Goal: Task Accomplishment & Management: Use online tool/utility

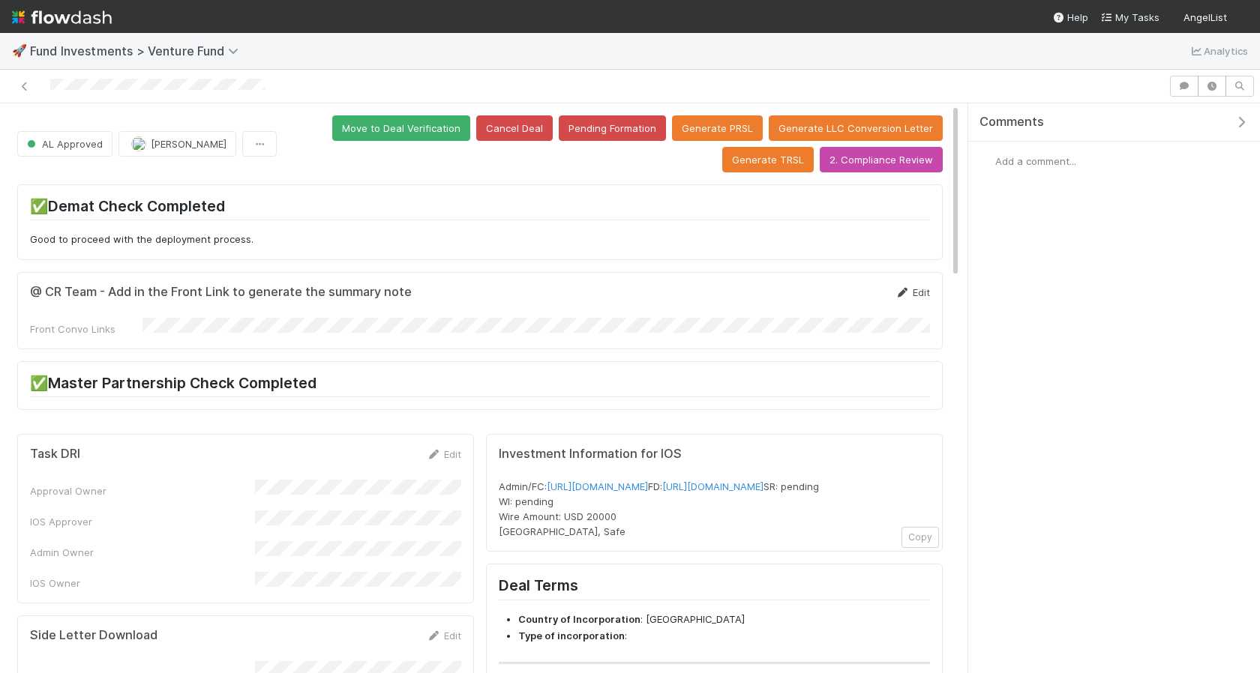
click at [921, 292] on link "Edit" at bounding box center [912, 292] width 35 height 12
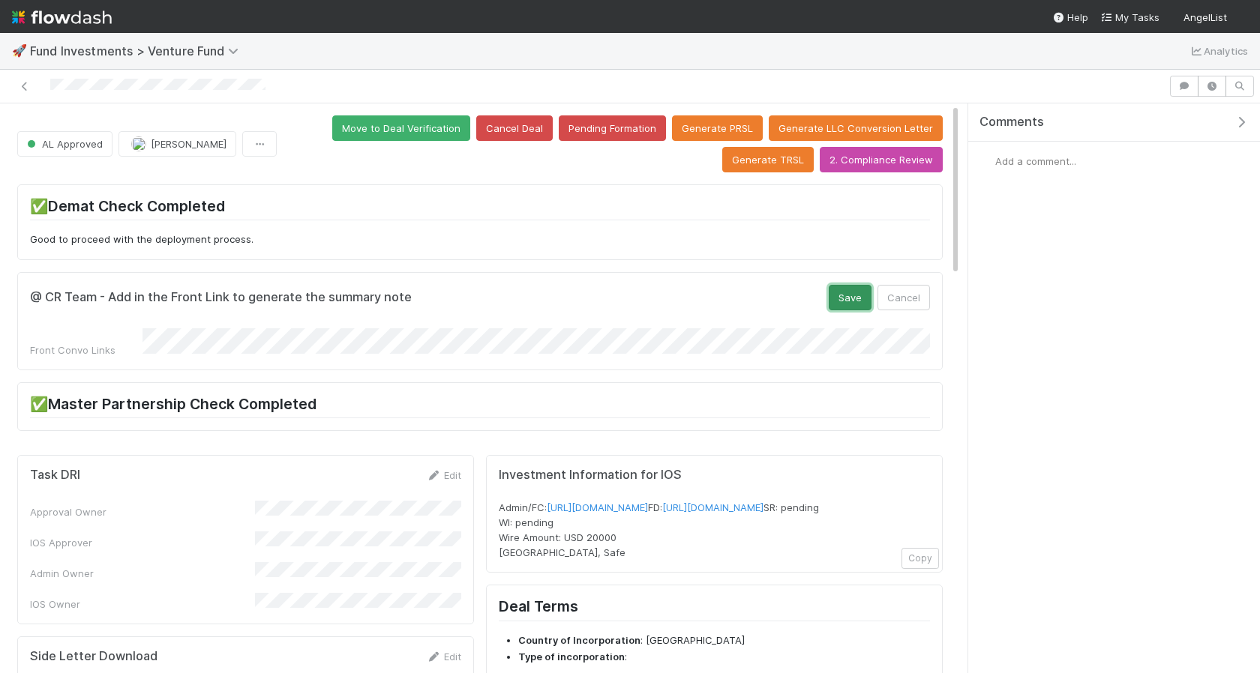
click at [839, 303] on button "Save" at bounding box center [850, 297] width 43 height 25
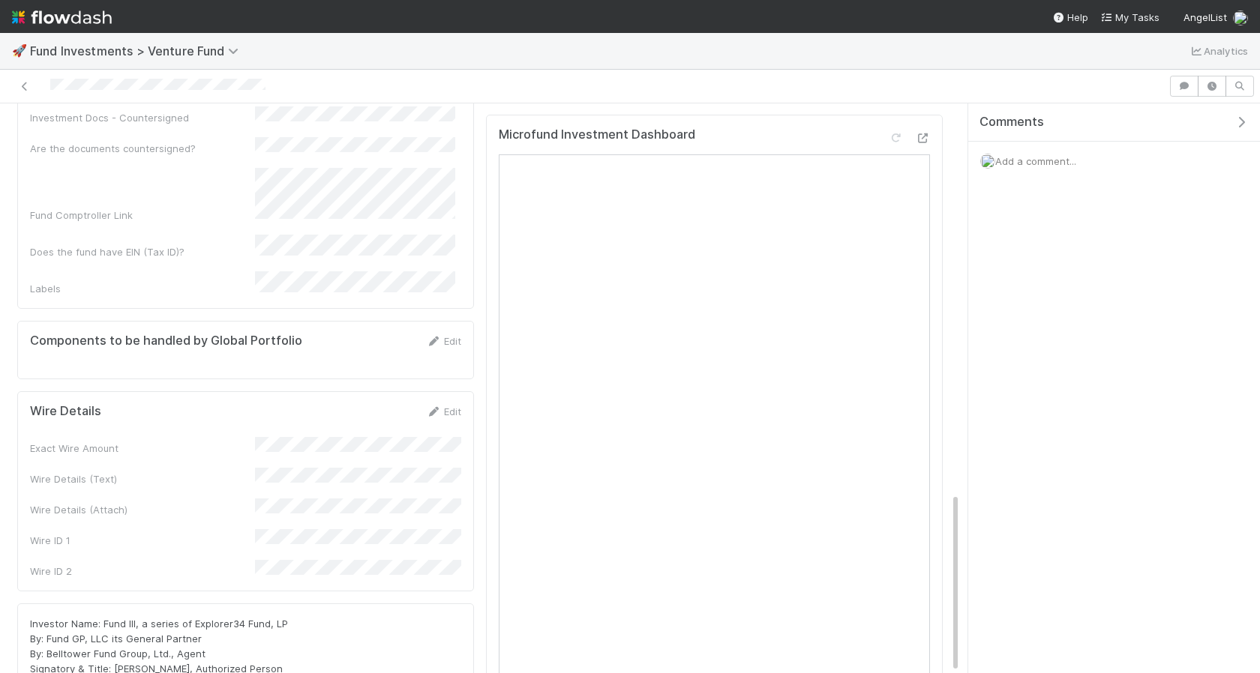
scroll to position [1228, 0]
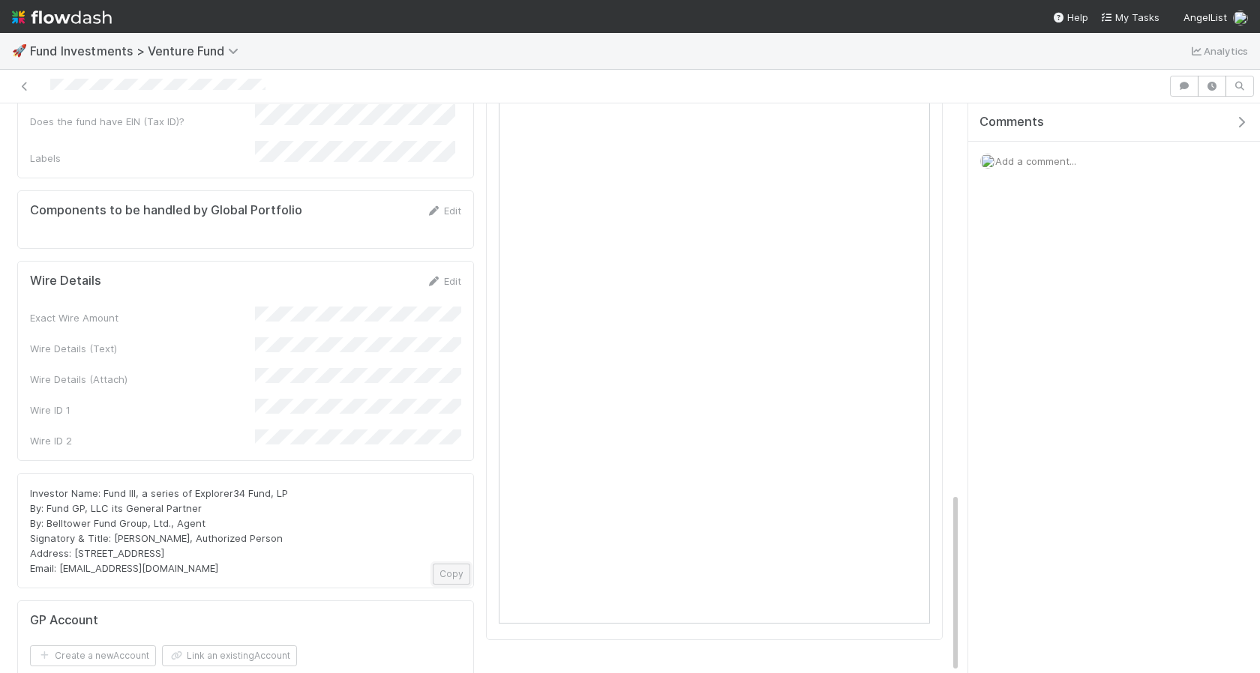
click at [459, 564] on button "Copy" at bounding box center [451, 574] width 37 height 21
drag, startPoint x: 197, startPoint y: 458, endPoint x: 28, endPoint y: 382, distance: 185.0
click at [28, 473] on div "Investor Name: Fund III, a series of Explorer34 Fund, LP By: Fund GP, LLC its G…" at bounding box center [245, 530] width 457 height 115
copy span "Investor Name: Fund III, a series of Explorer34 Fund, LP By: Fund GP, LLC its G…"
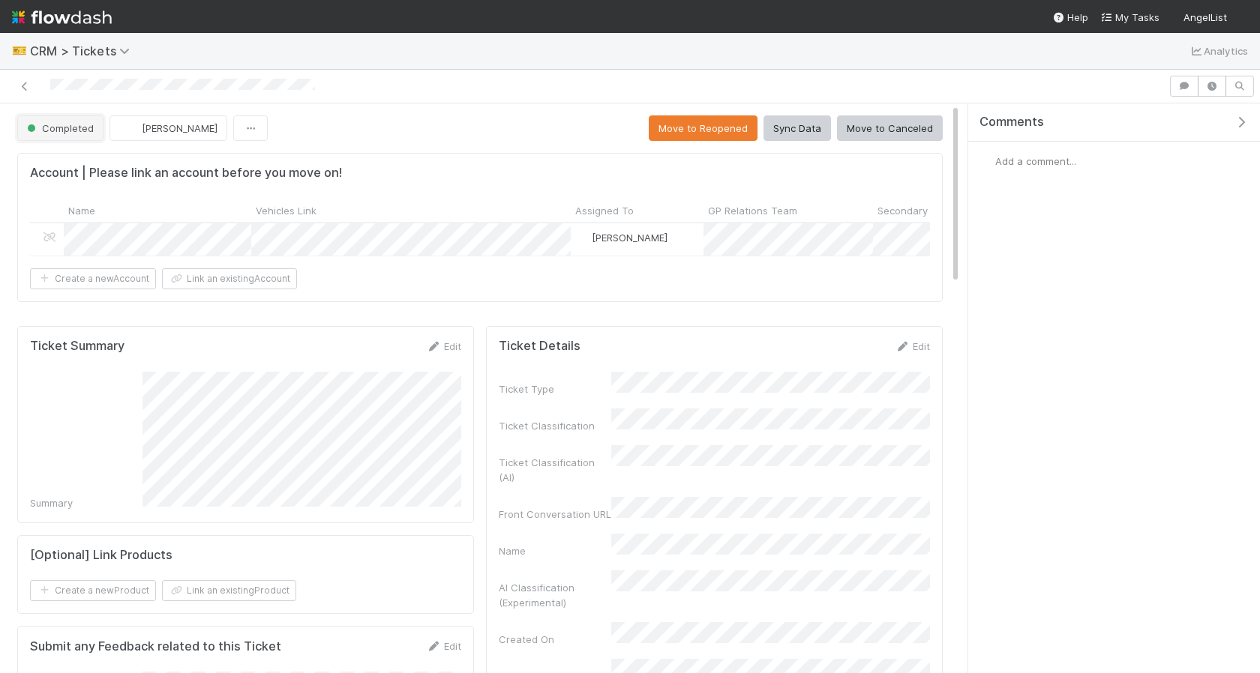
click at [68, 133] on span "Completed" at bounding box center [59, 128] width 70 height 12
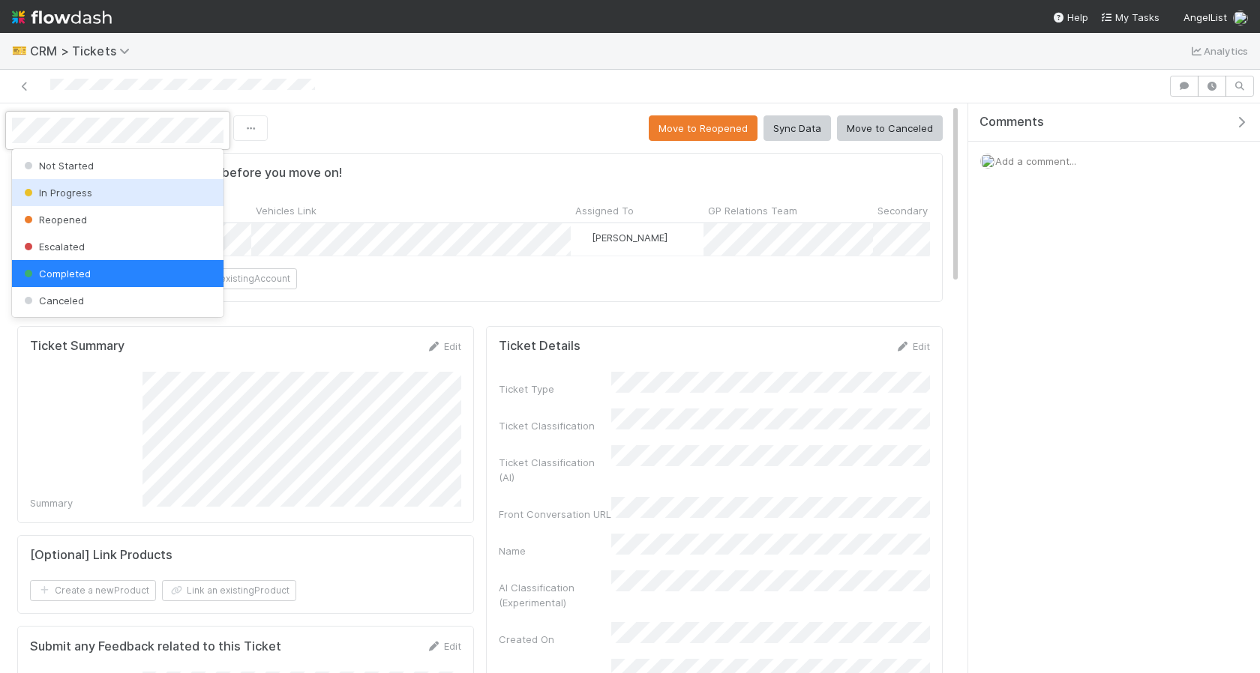
click at [80, 200] on div "In Progress" at bounding box center [117, 192] width 211 height 27
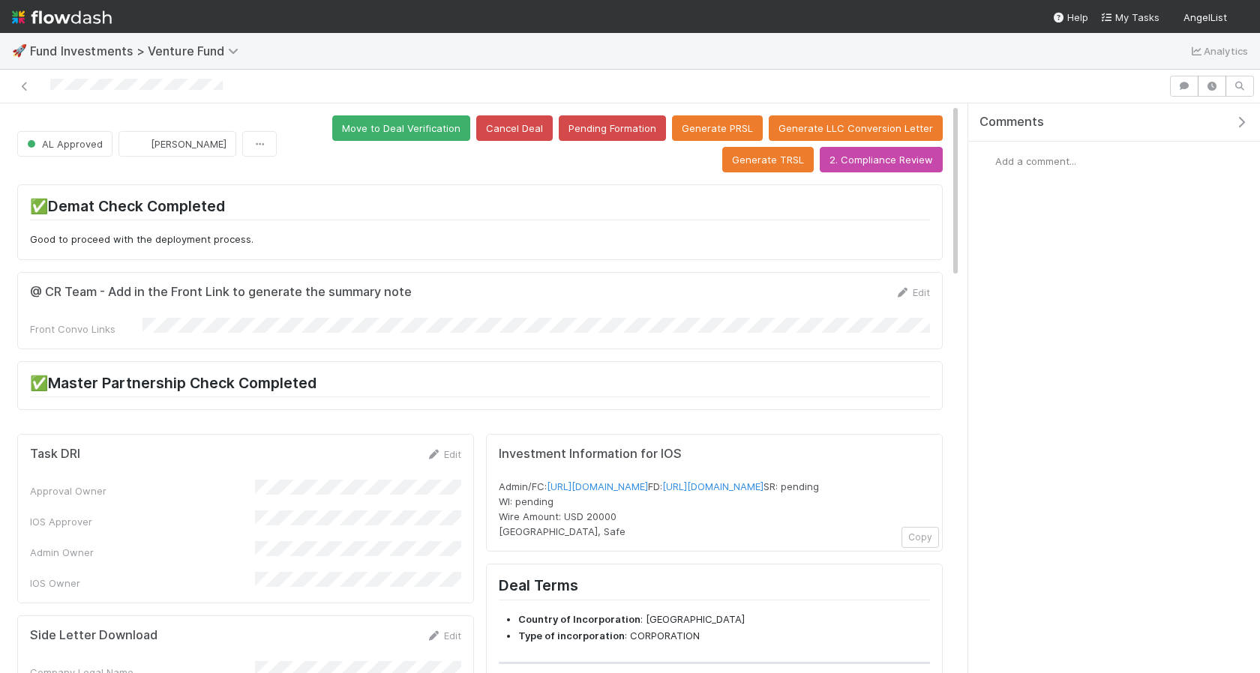
click at [931, 281] on div "@ CR Team - Add in the Front Link to generate the summary note Edit Front Convo…" at bounding box center [479, 310] width 925 height 77
click at [919, 289] on link "Edit" at bounding box center [912, 292] width 35 height 12
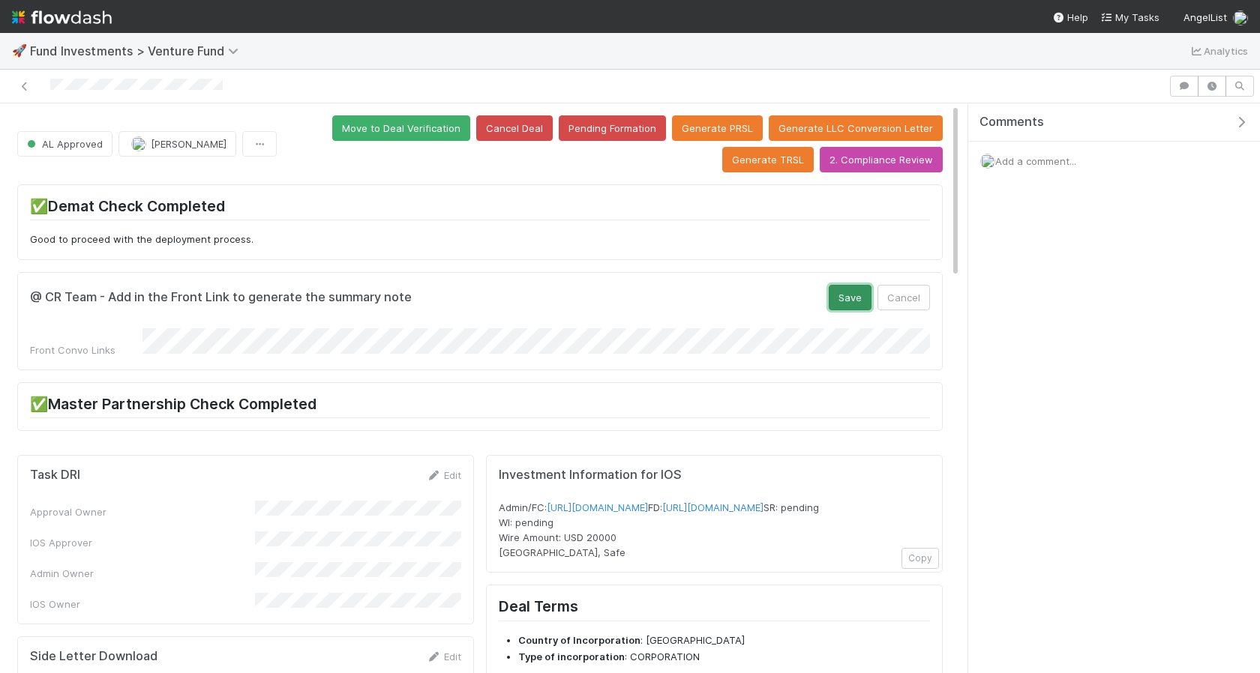
click at [850, 305] on button "Save" at bounding box center [850, 297] width 43 height 25
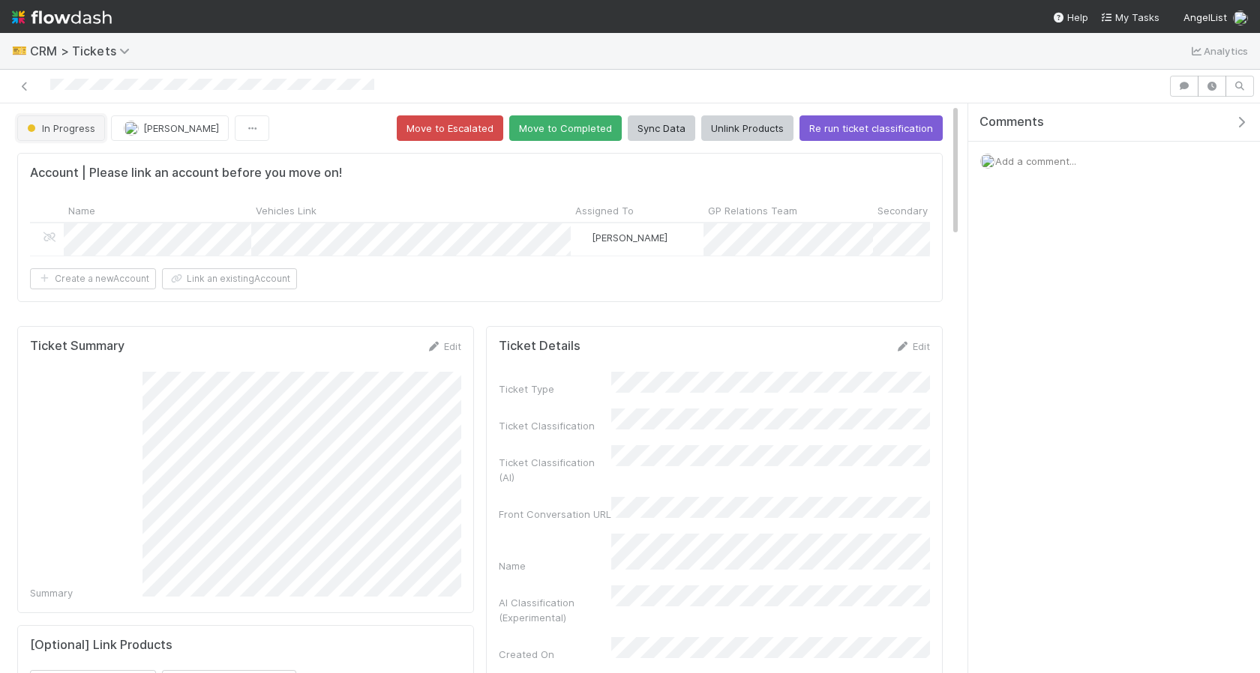
click at [67, 137] on button "In Progress" at bounding box center [61, 127] width 88 height 25
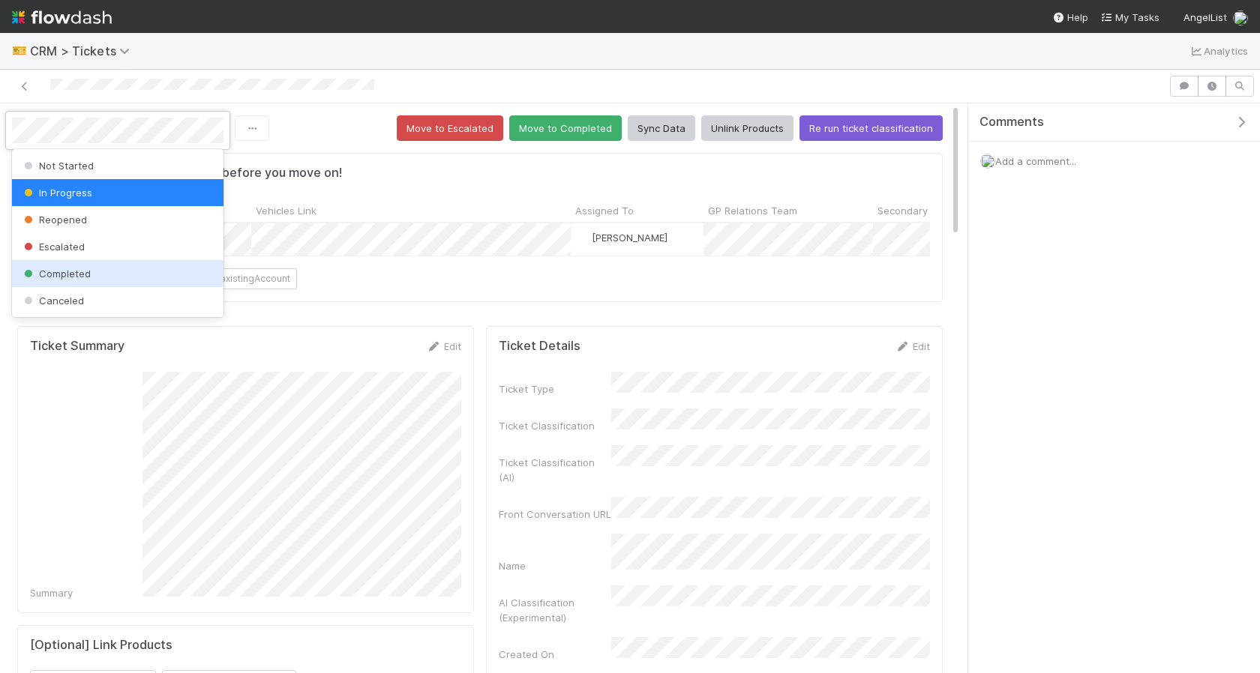
click at [88, 265] on div "Completed" at bounding box center [117, 273] width 211 height 27
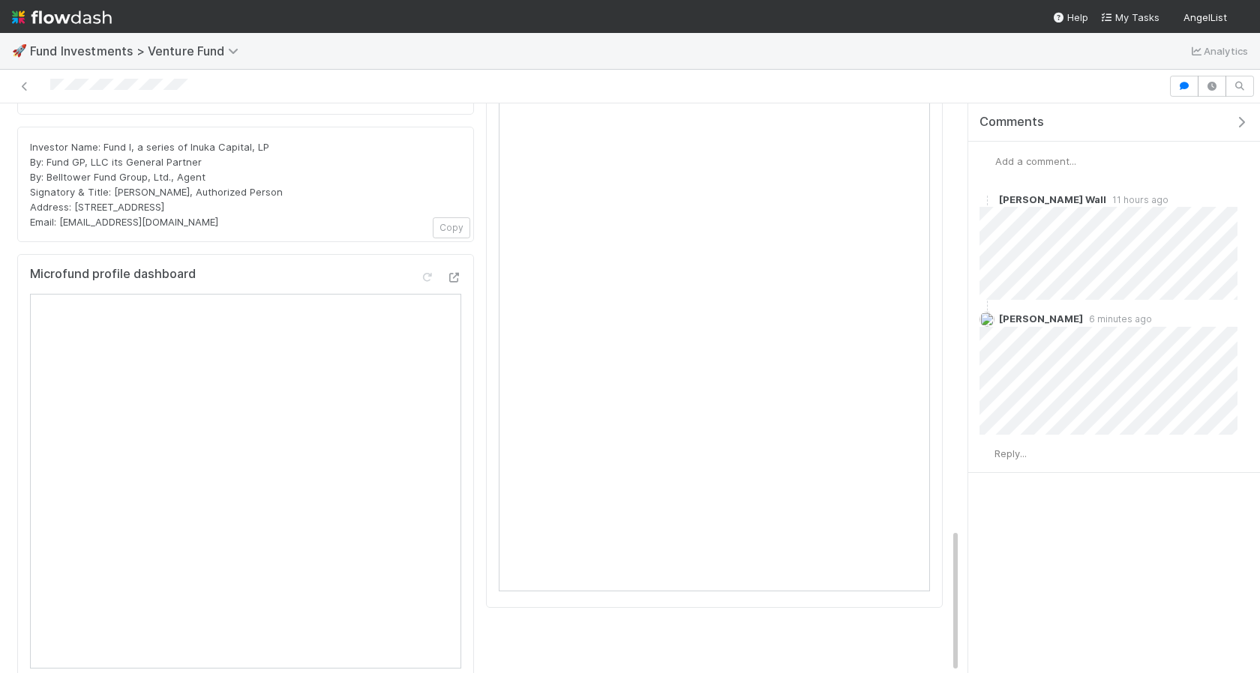
scroll to position [1674, 0]
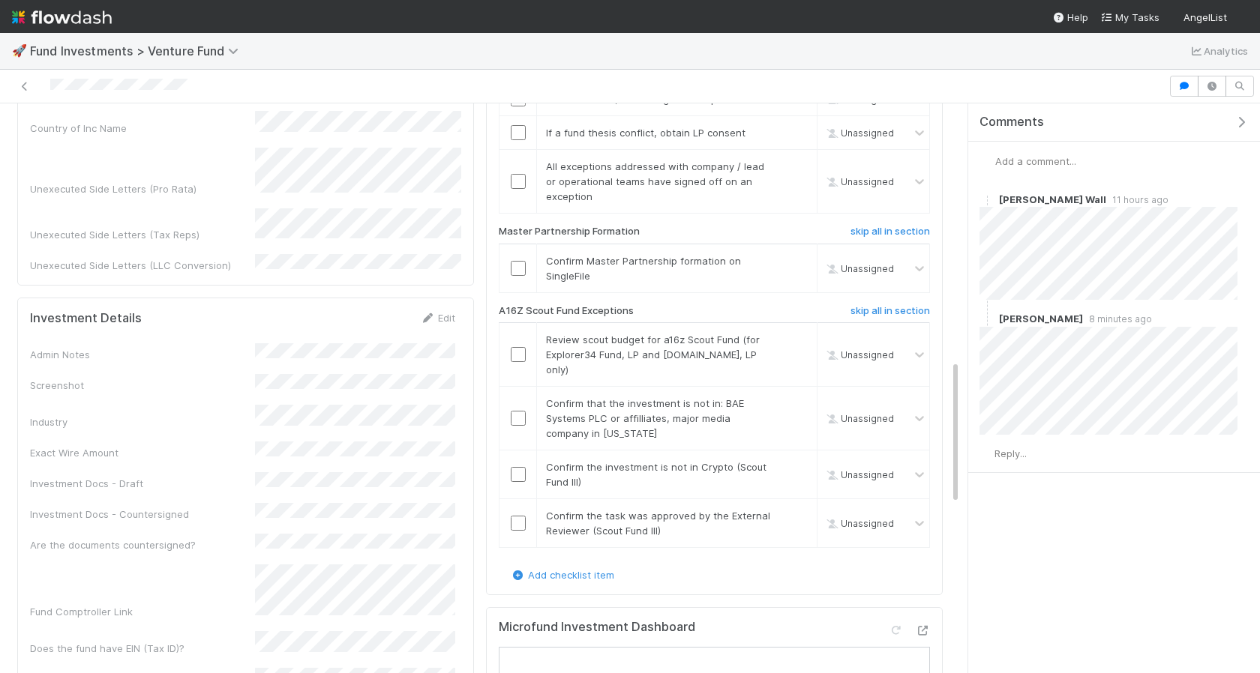
scroll to position [1011, 0]
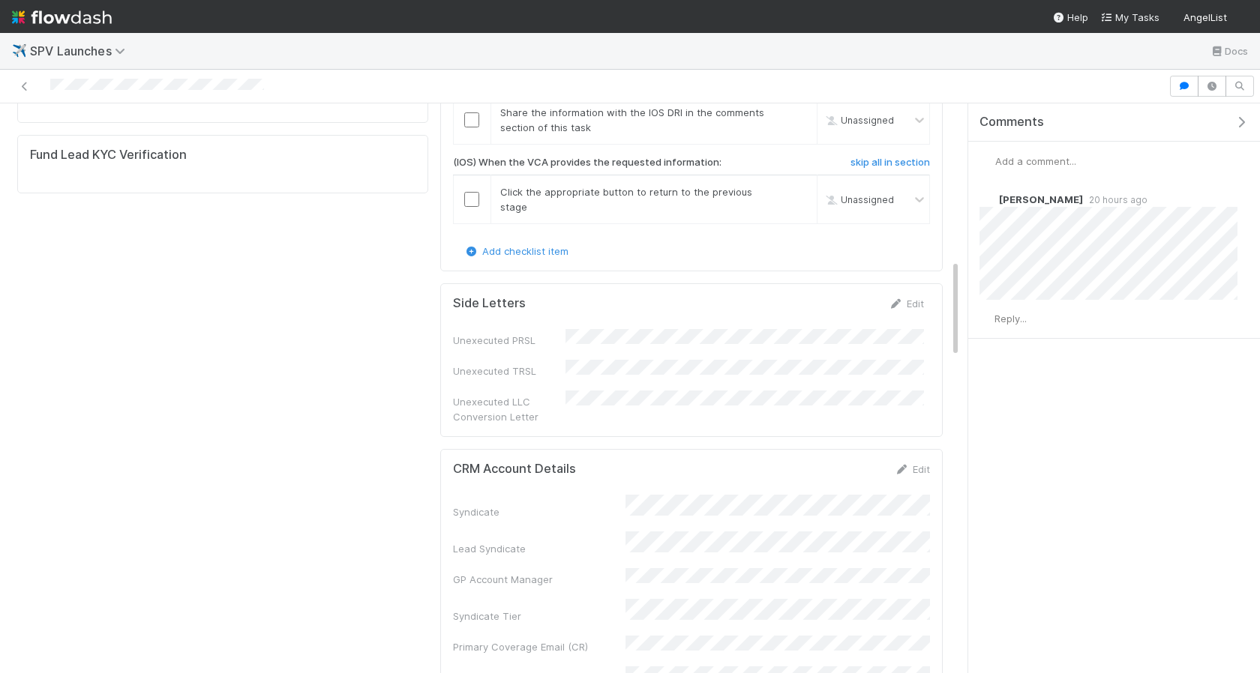
scroll to position [965, 0]
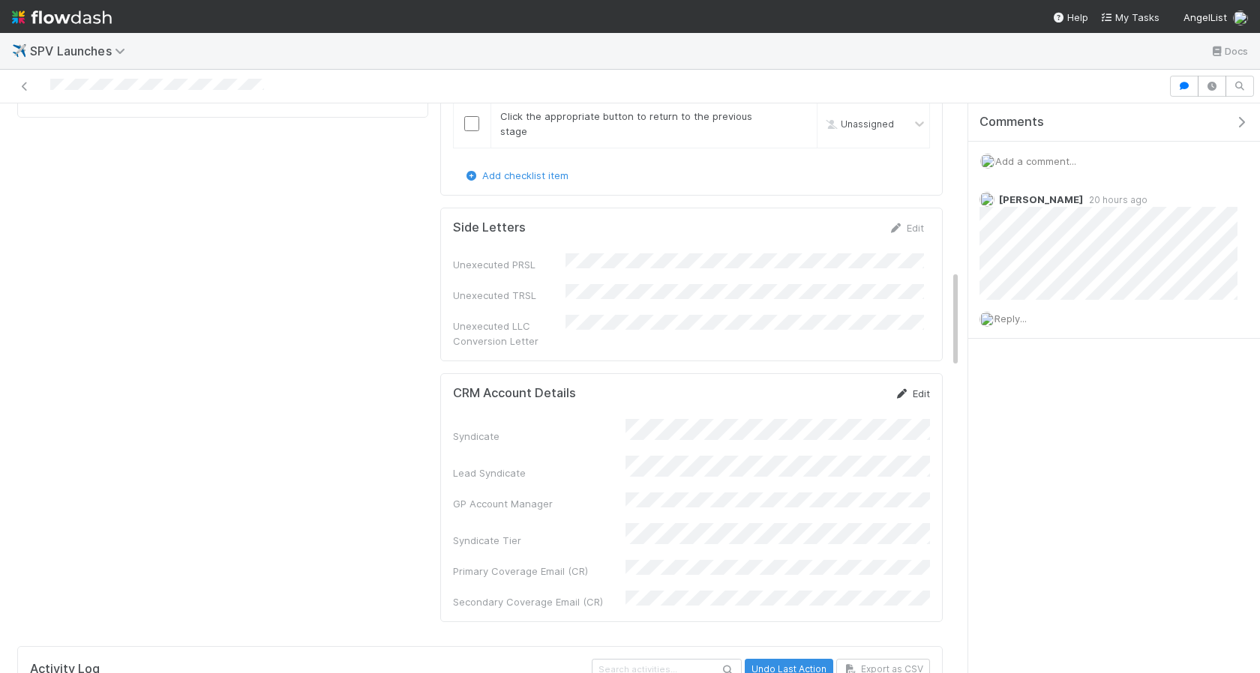
click at [915, 388] on link "Edit" at bounding box center [912, 394] width 35 height 12
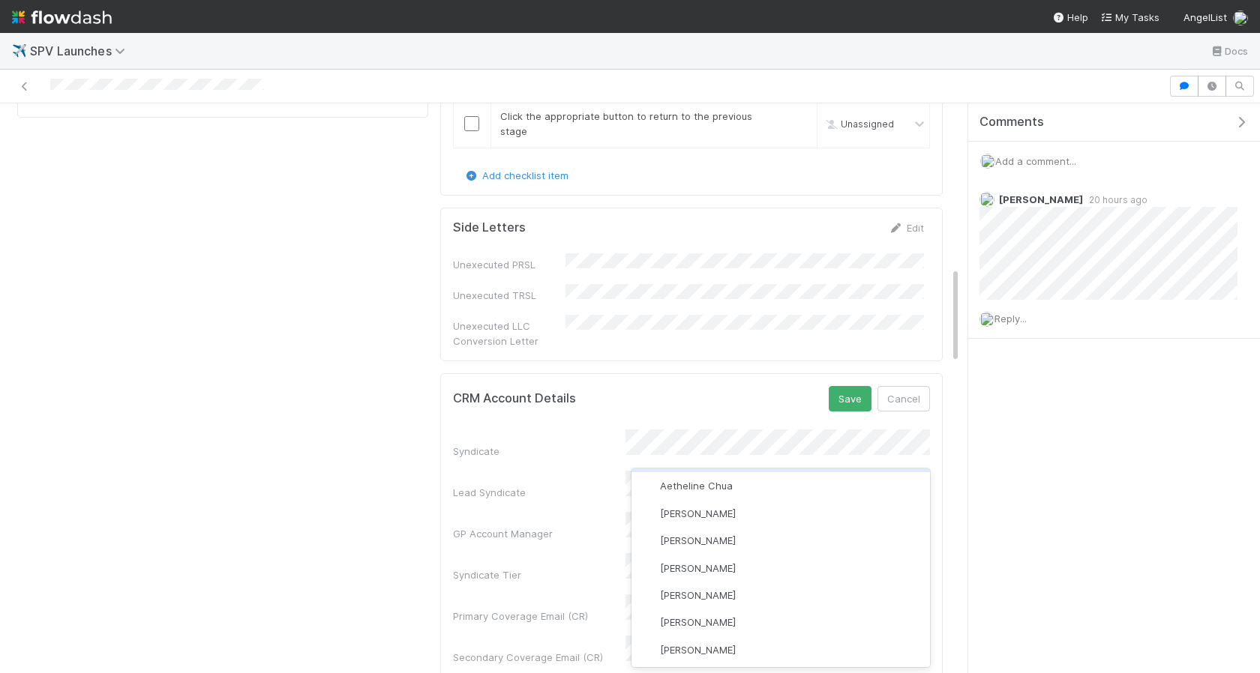
scroll to position [0, 0]
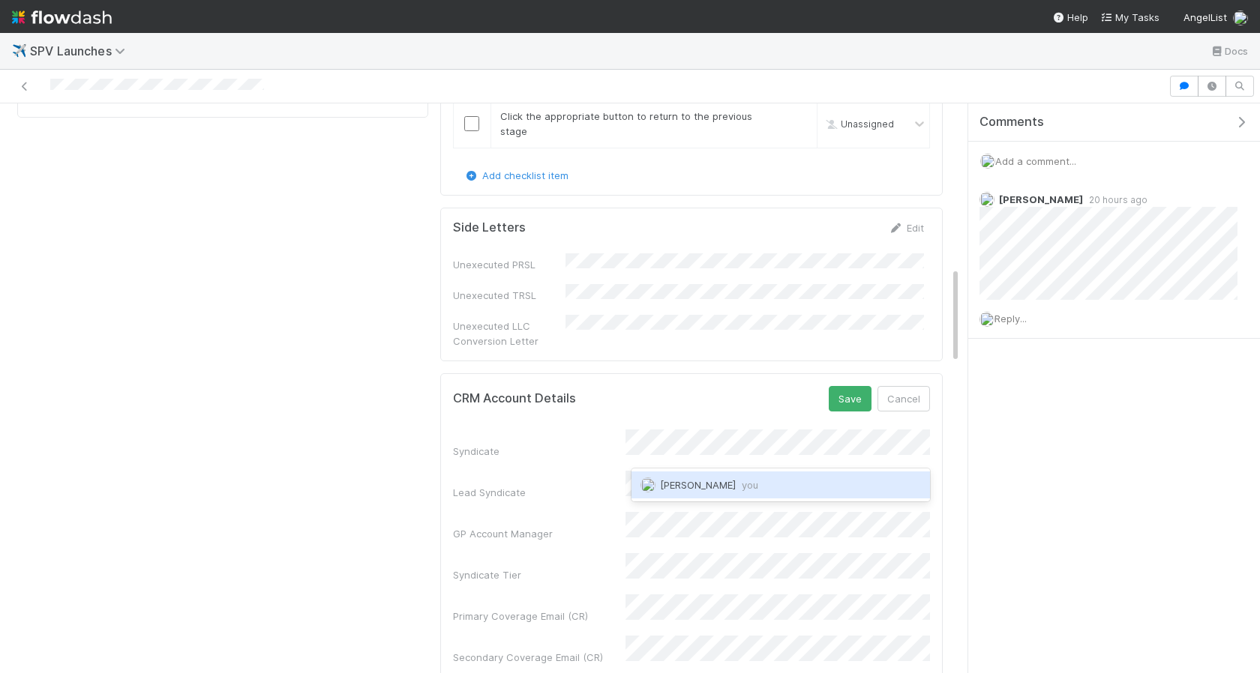
click at [696, 478] on div "Ethan Braren you" at bounding box center [780, 485] width 298 height 27
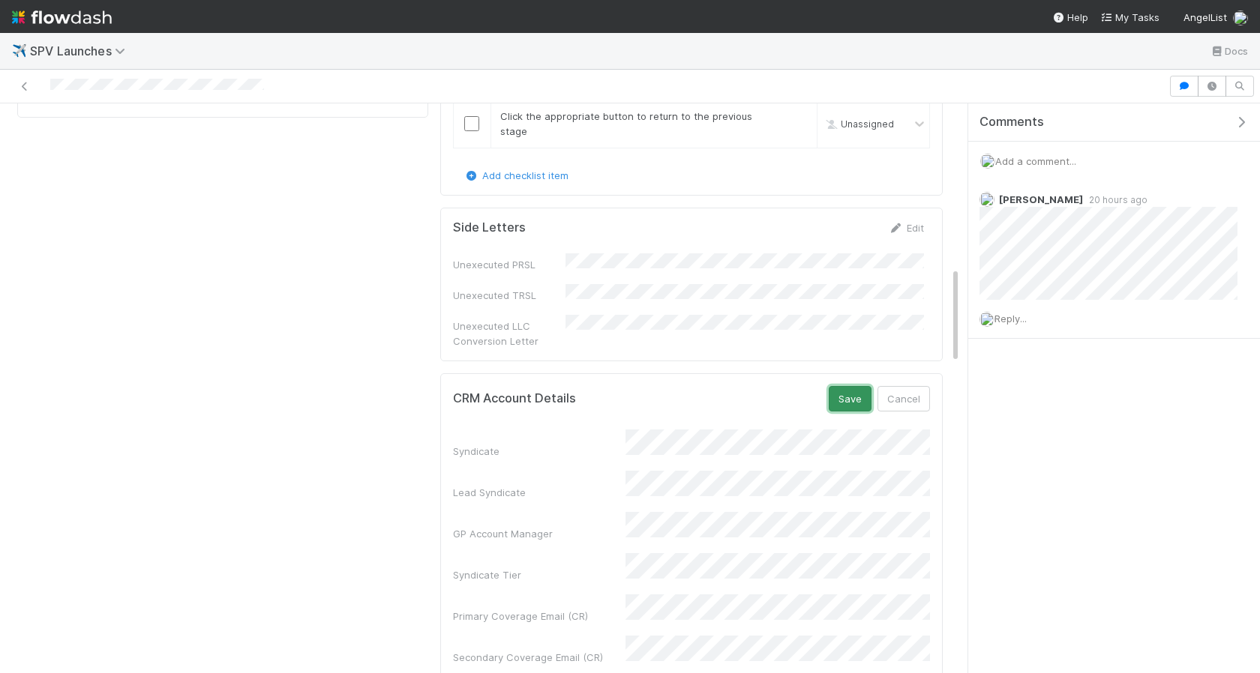
click at [850, 386] on button "Save" at bounding box center [850, 398] width 43 height 25
click at [1011, 444] on div "Comments Add a comment... Suzi Kang 20 hours ago Reply..." at bounding box center [1114, 388] width 292 height 570
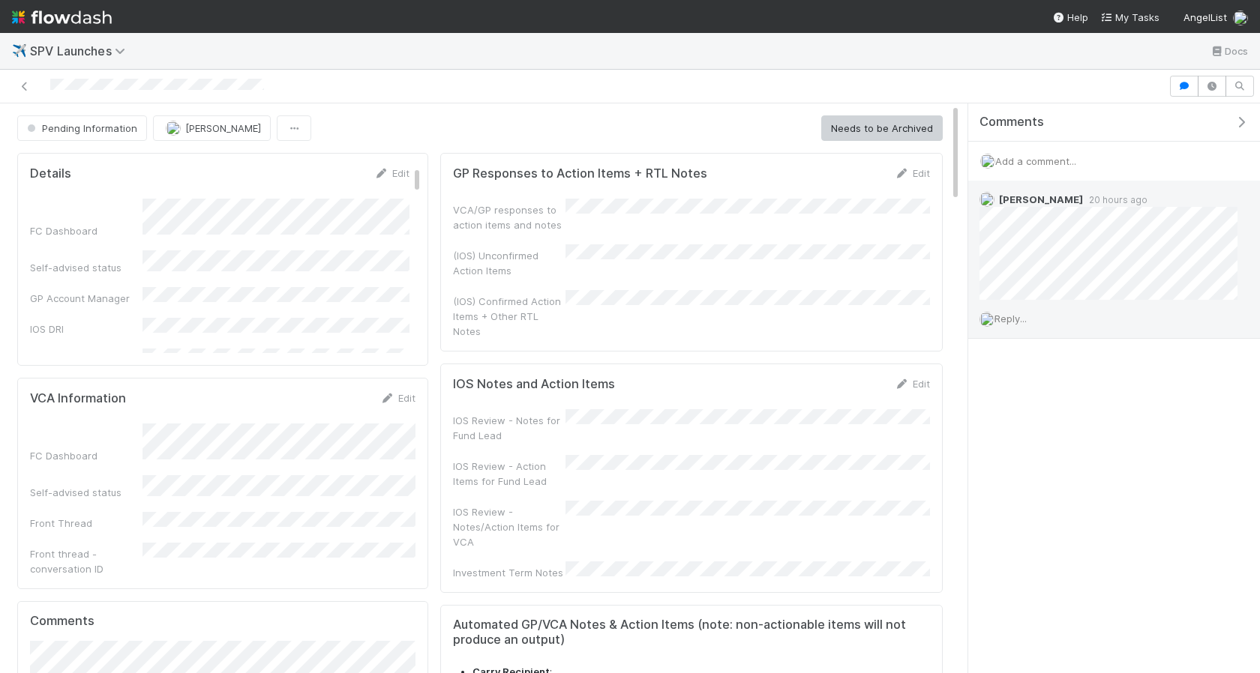
click at [1033, 319] on div "Reply..." at bounding box center [1108, 318] width 280 height 37
click at [1011, 318] on span "Reply..." at bounding box center [1010, 319] width 32 height 12
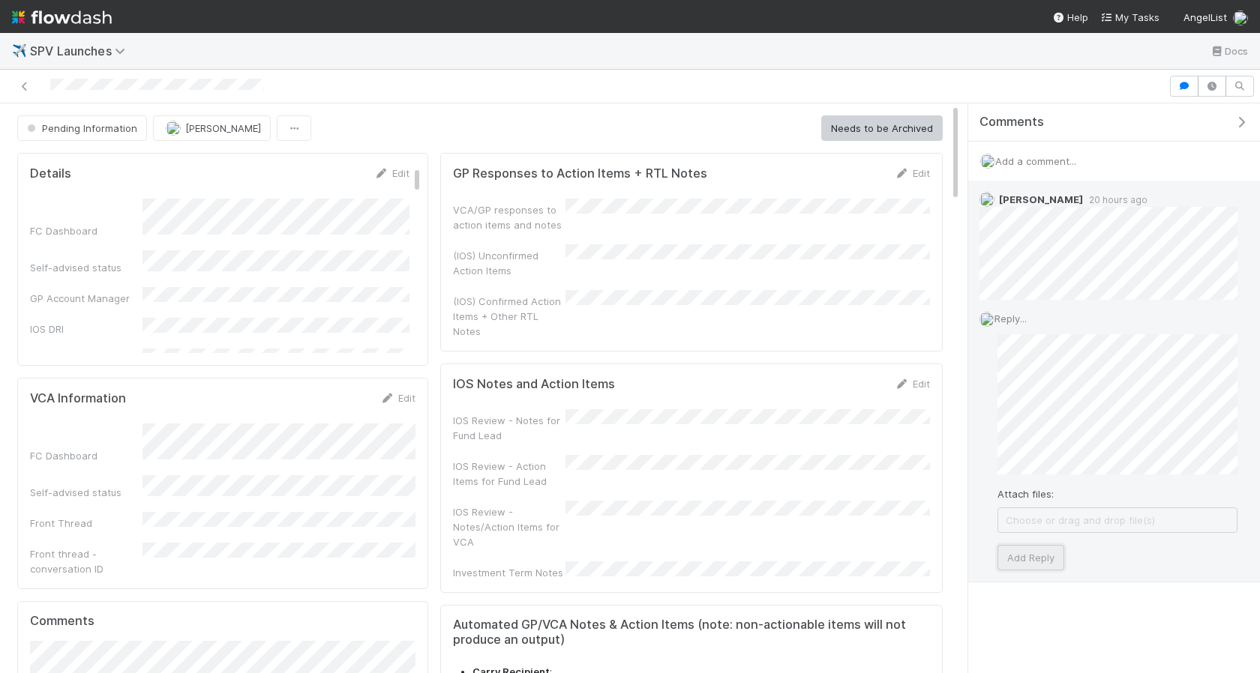
click at [1041, 562] on button "Add Reply" at bounding box center [1030, 557] width 67 height 25
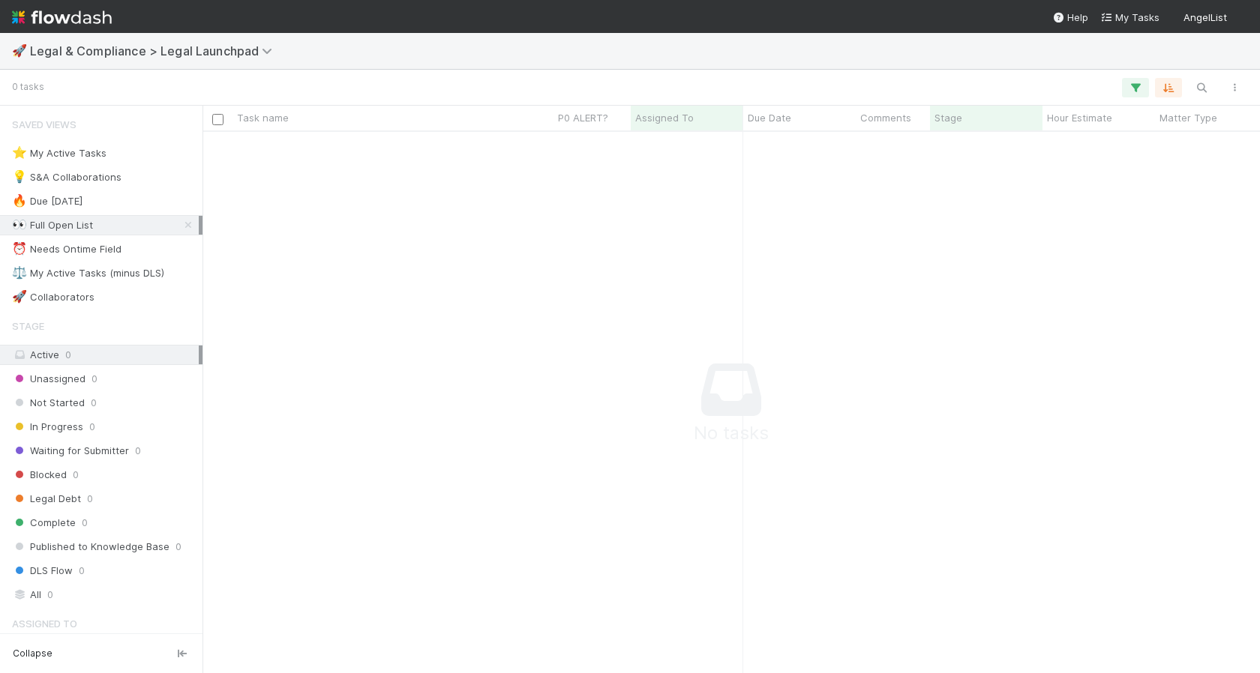
scroll to position [541, 1057]
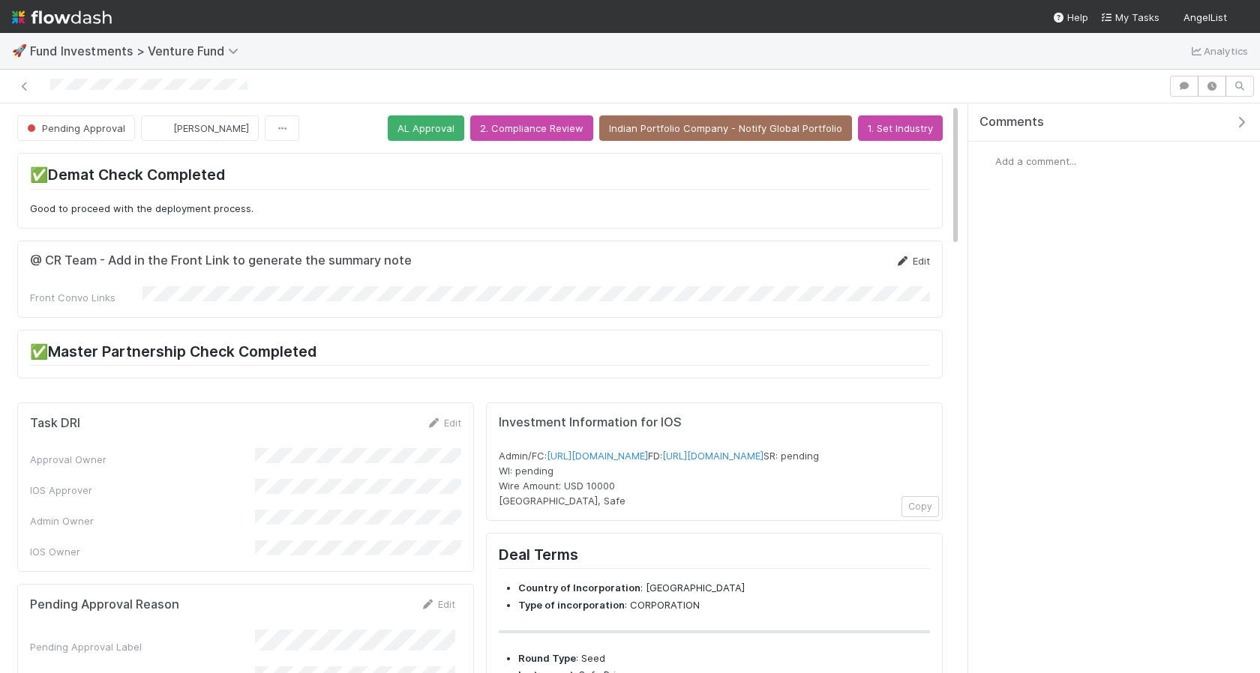
click at [919, 264] on link "Edit" at bounding box center [912, 261] width 35 height 12
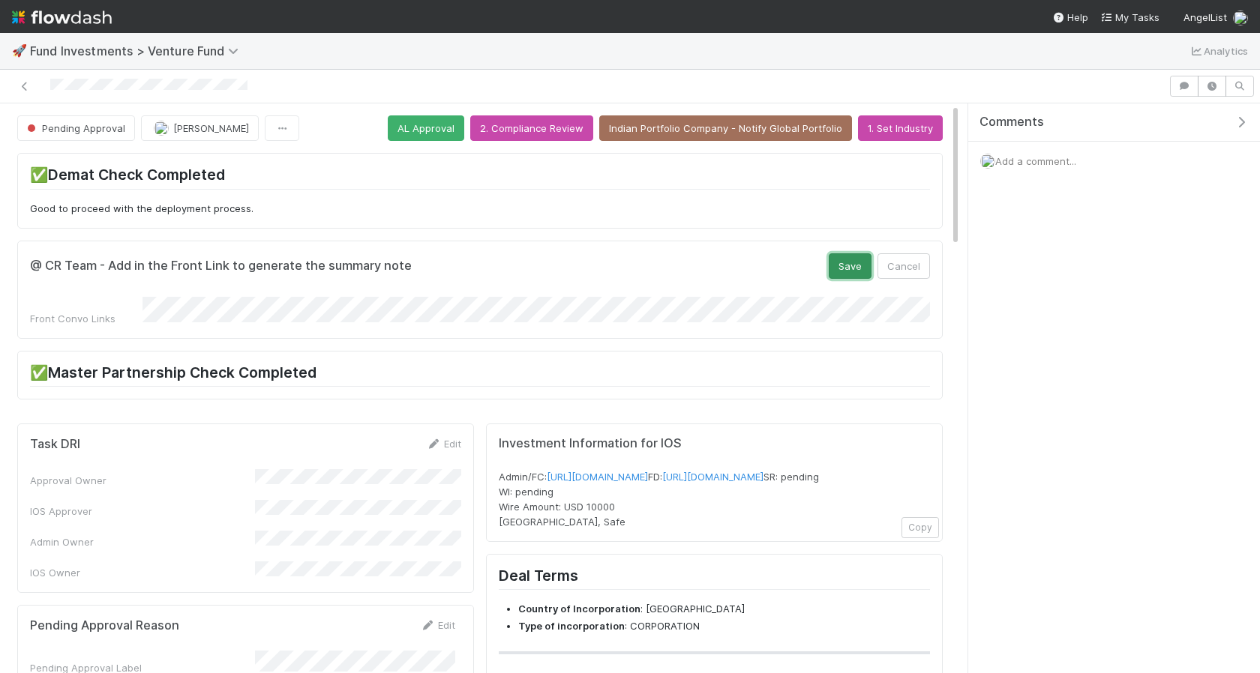
click at [847, 264] on button "Save" at bounding box center [850, 265] width 43 height 25
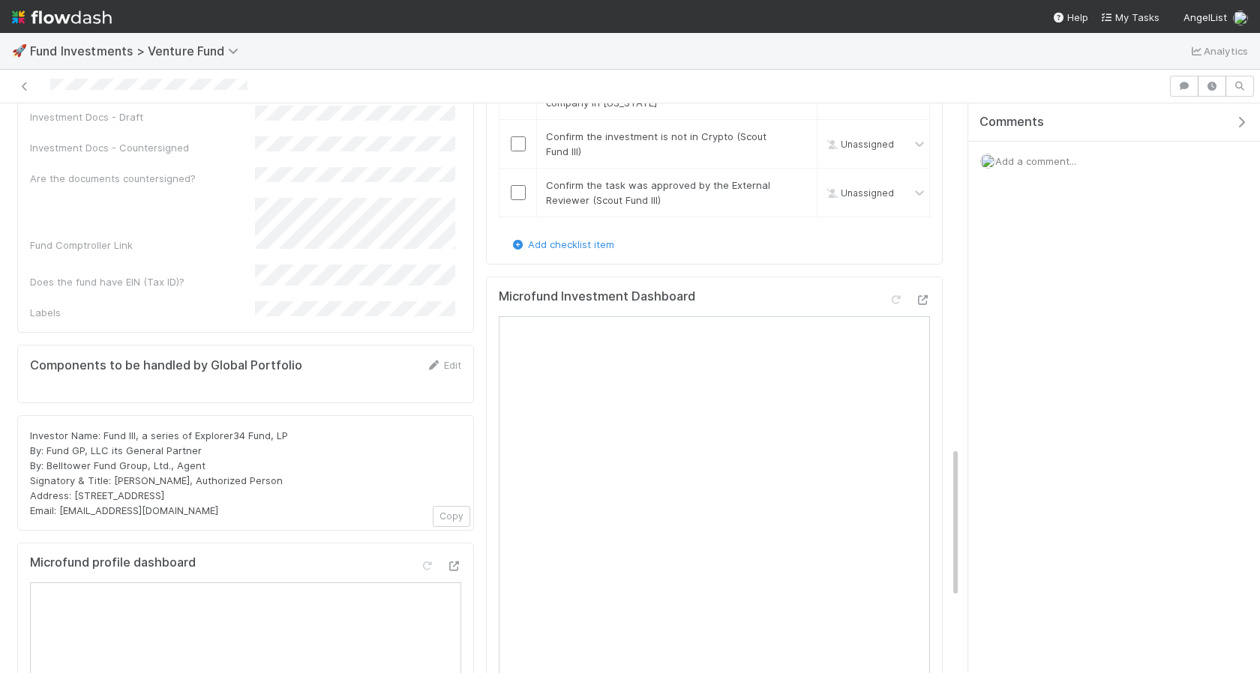
scroll to position [1296, 0]
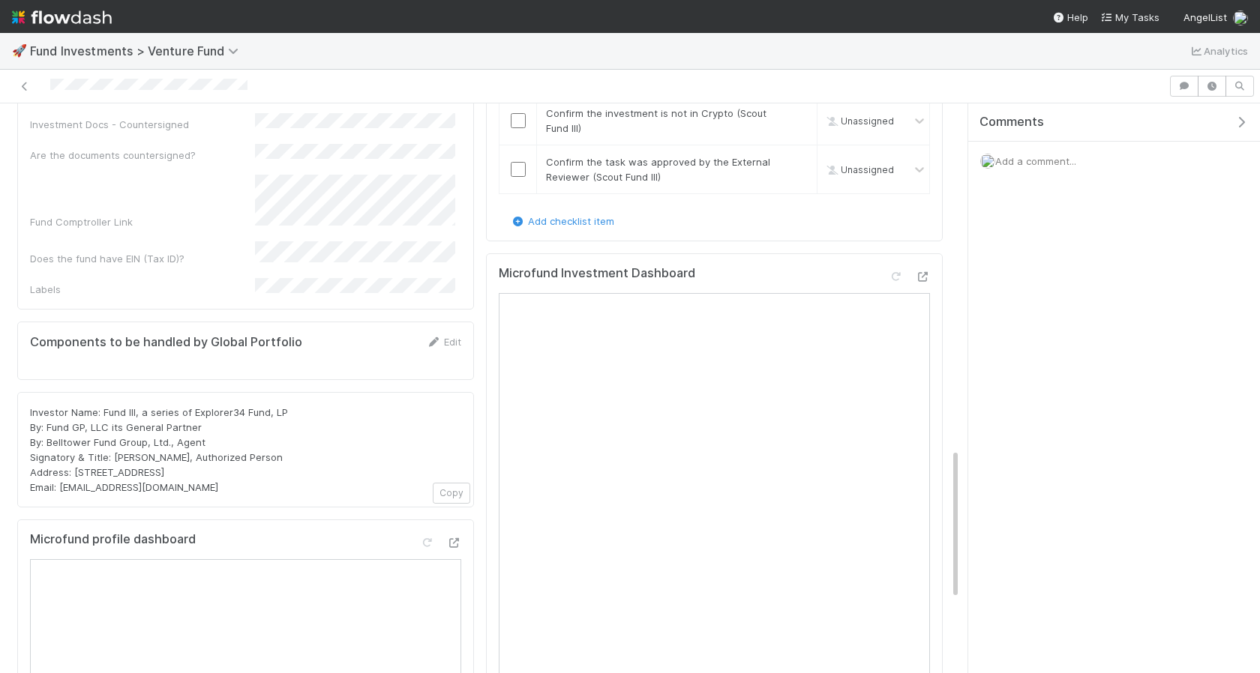
drag, startPoint x: 214, startPoint y: 376, endPoint x: -5, endPoint y: 304, distance: 230.5
click at [0, 304] on html "🚀 Fund Investments > Venture Fund Analytics Pending Approval [PERSON_NAME] AL A…" at bounding box center [630, 336] width 1260 height 673
copy span "Investor Name: Fund III, a series of Explorer34 Fund, LP By: Fund GP, LLC its G…"
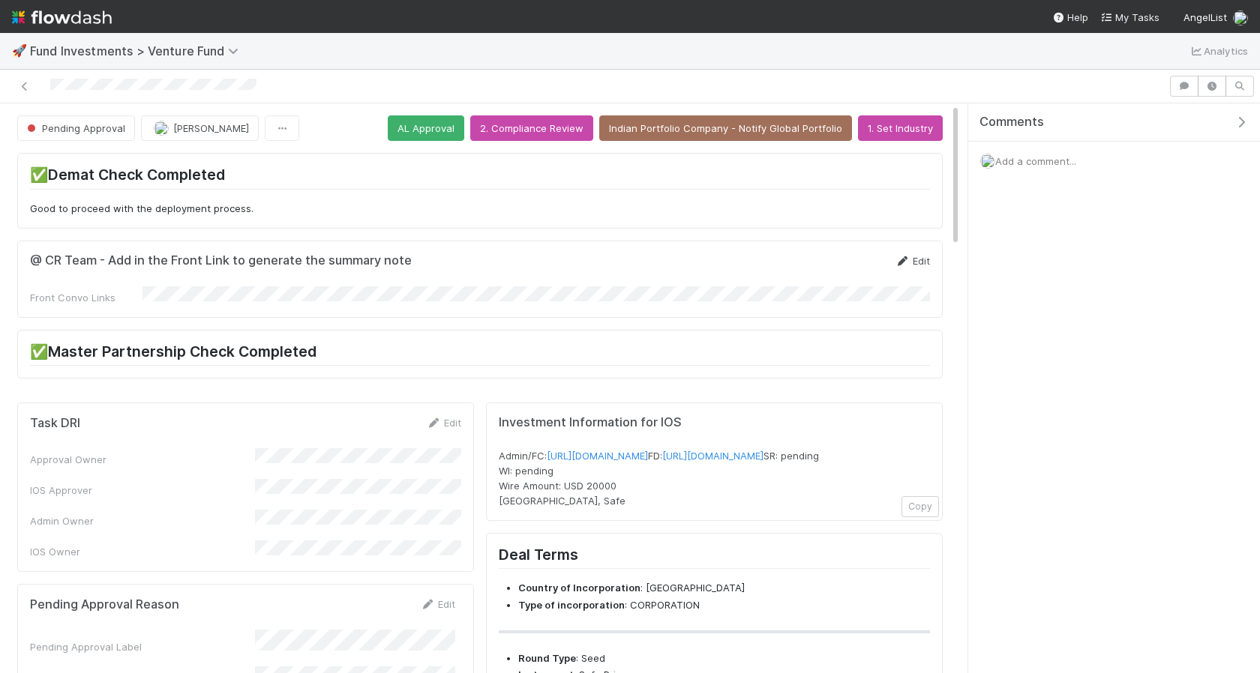
click at [922, 261] on link "Edit" at bounding box center [912, 261] width 35 height 12
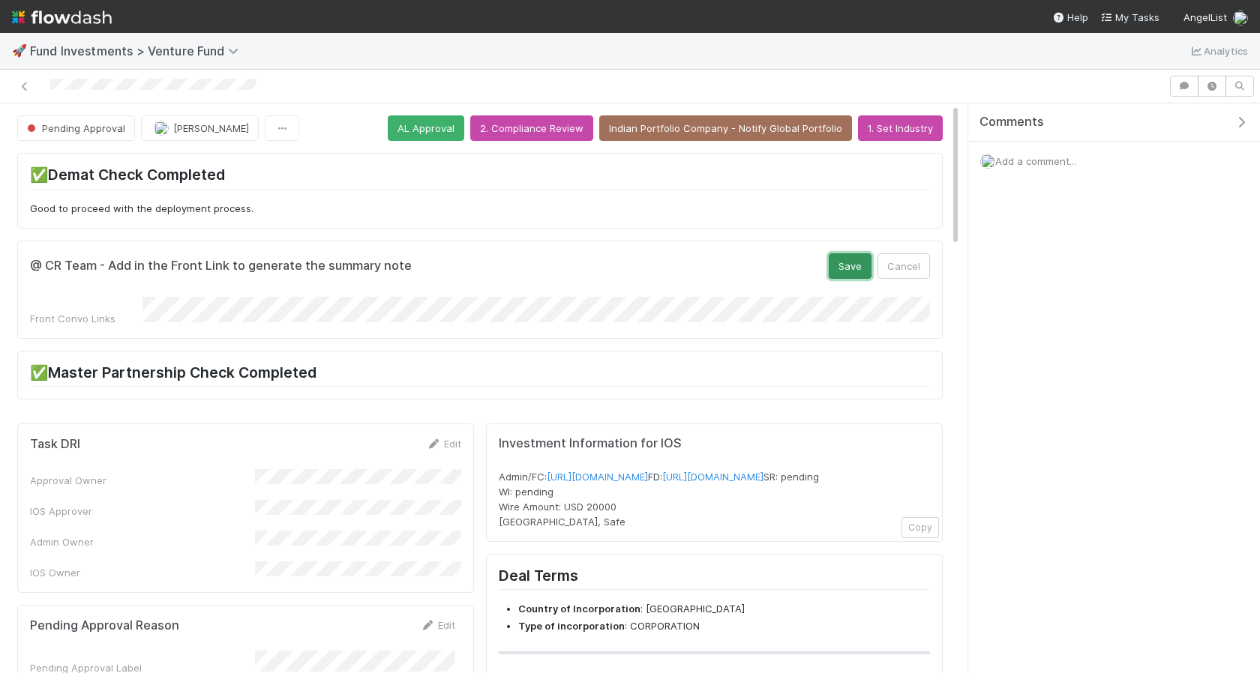
click at [861, 256] on button "Save" at bounding box center [850, 265] width 43 height 25
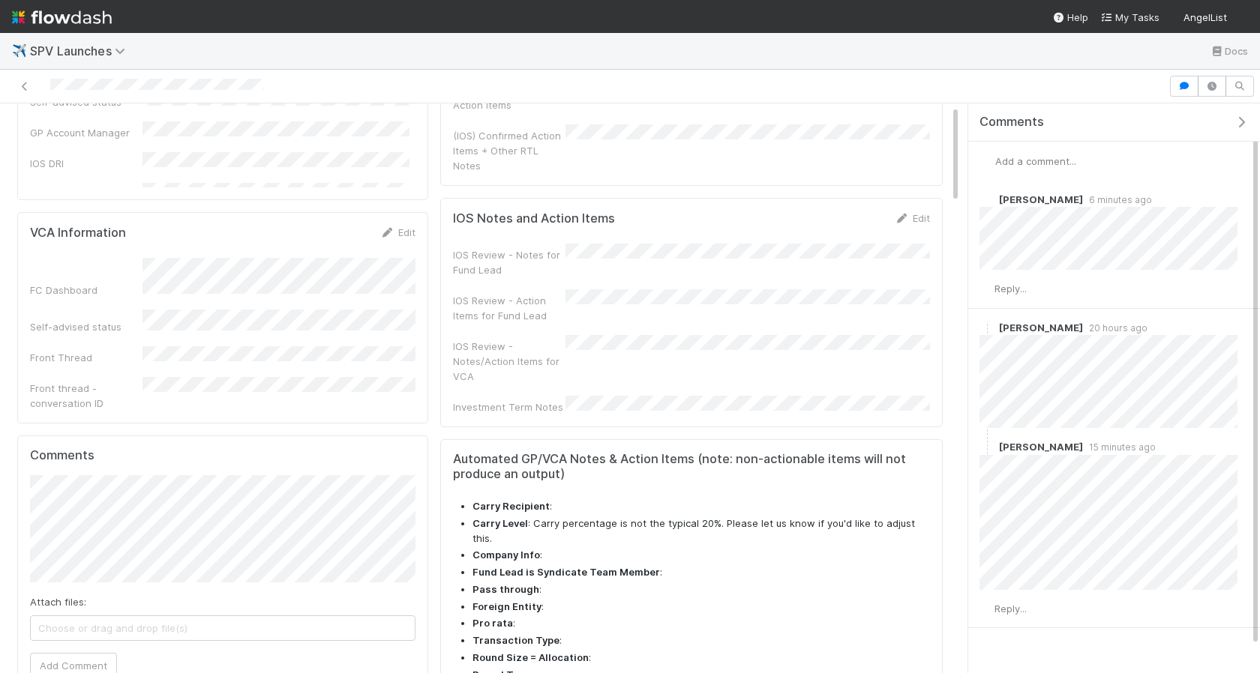
scroll to position [283, 0]
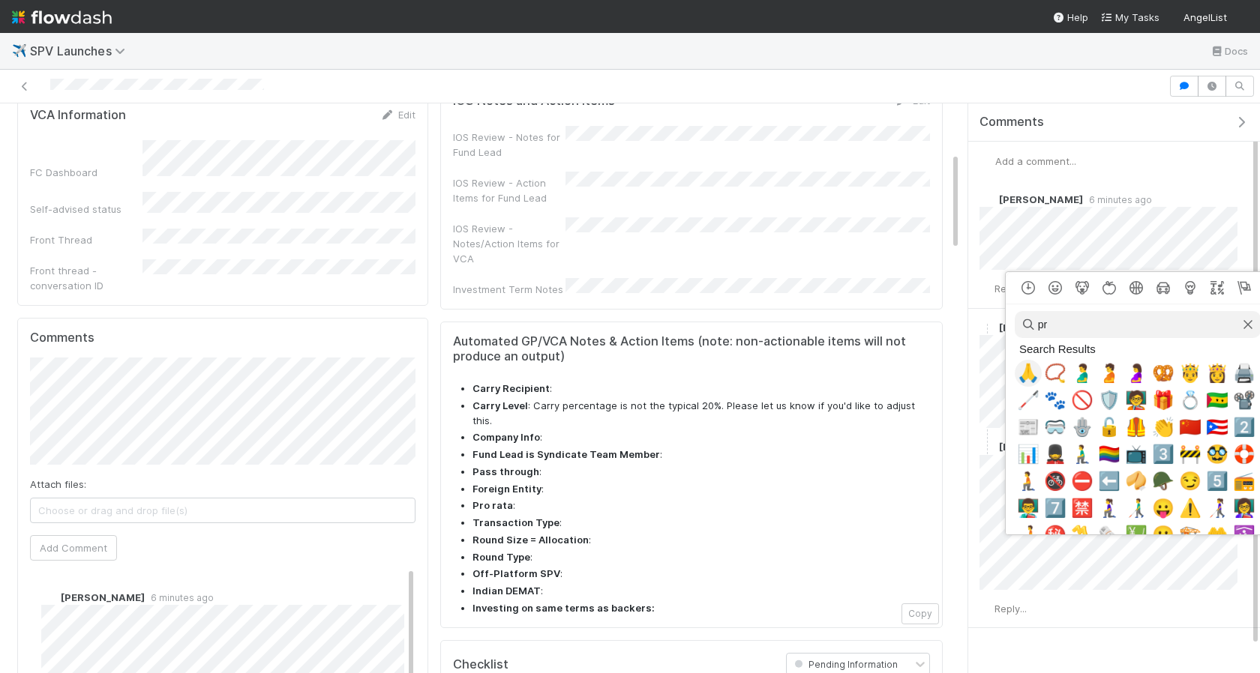
type input "p"
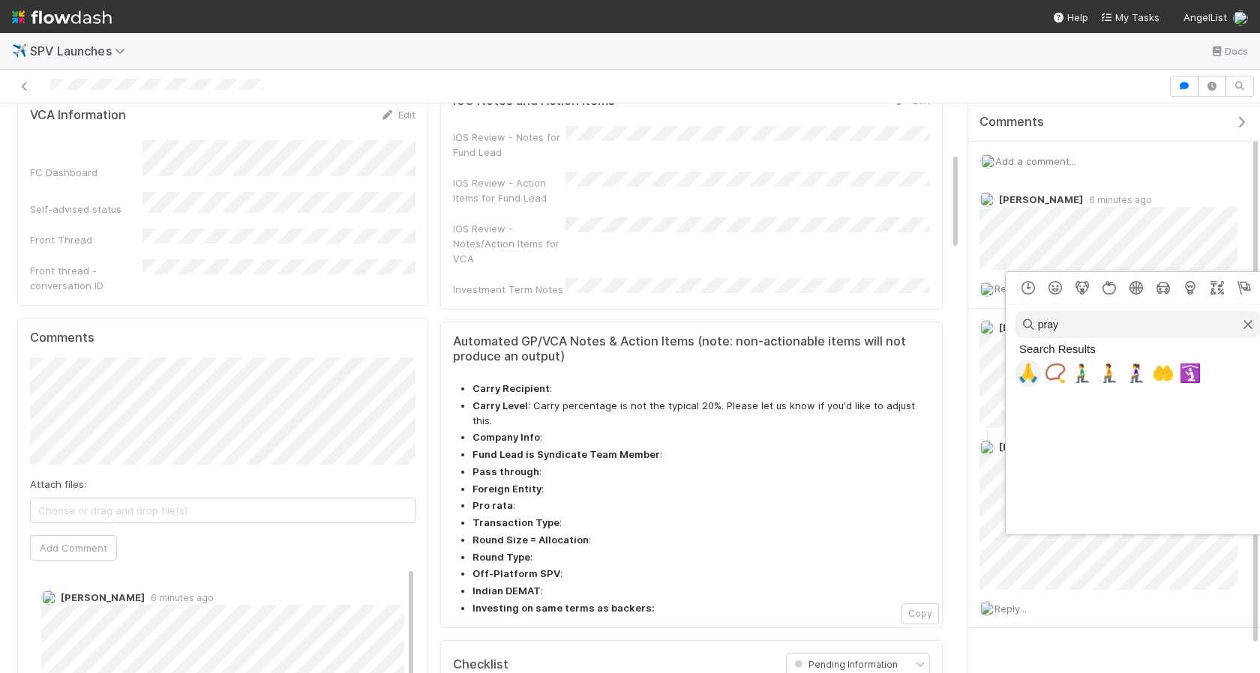
type input "pray"
click at [1031, 373] on span "🙏" at bounding box center [1028, 373] width 22 height 21
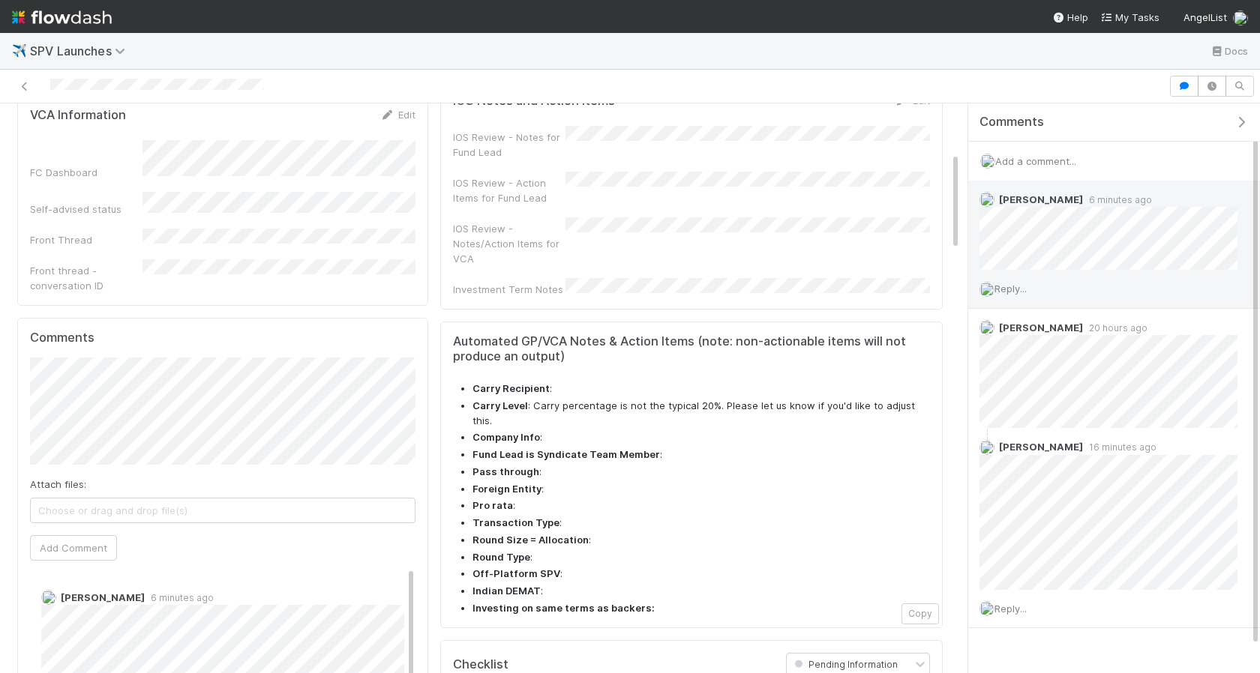
scroll to position [28, 0]
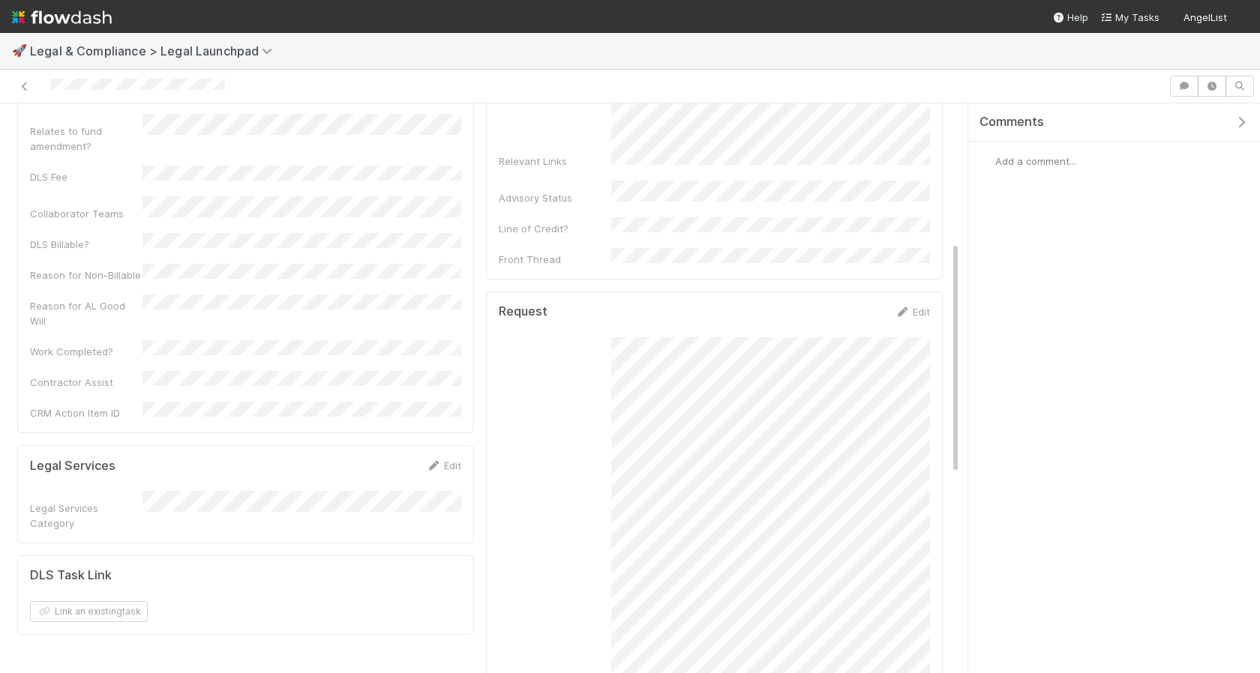
scroll to position [340, 0]
